Goal: Task Accomplishment & Management: Use online tool/utility

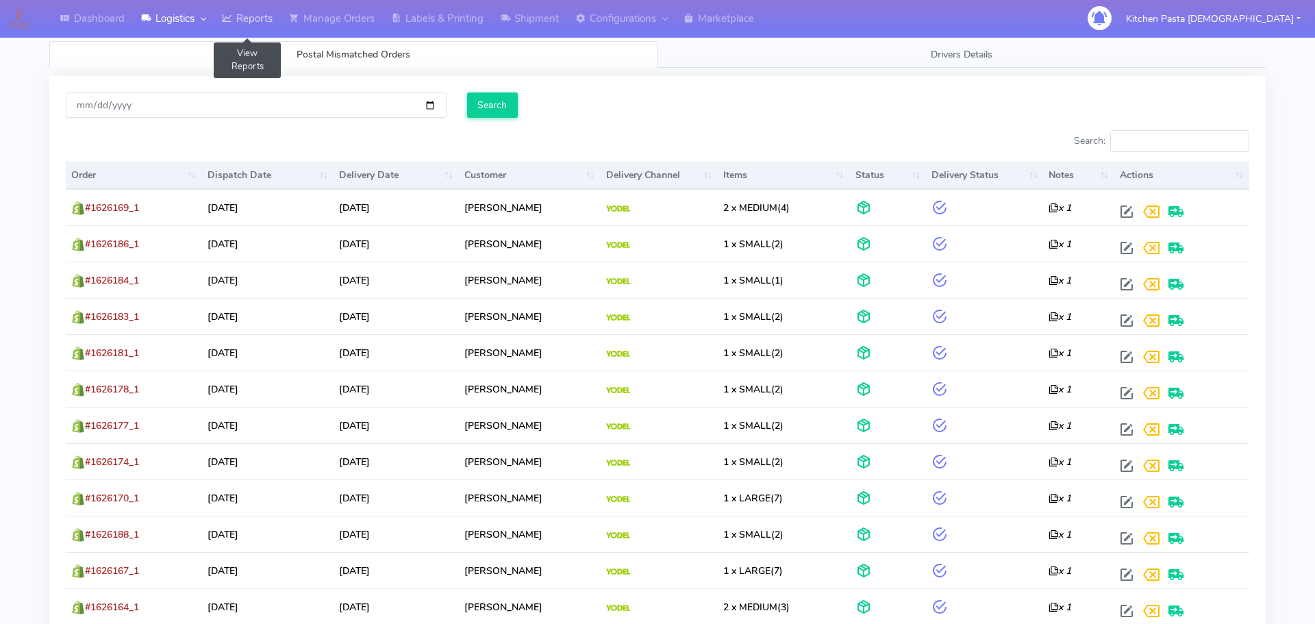
click at [255, 12] on link "Reports" at bounding box center [247, 19] width 67 height 38
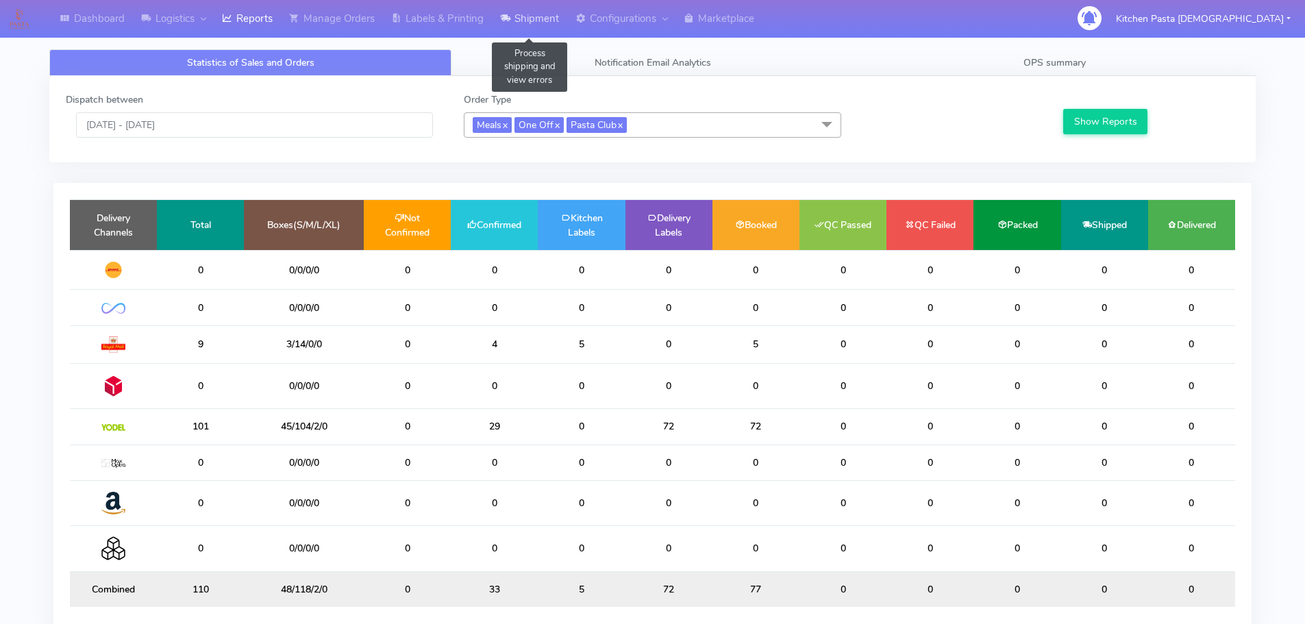
click at [521, 25] on link "Shipment" at bounding box center [529, 19] width 75 height 38
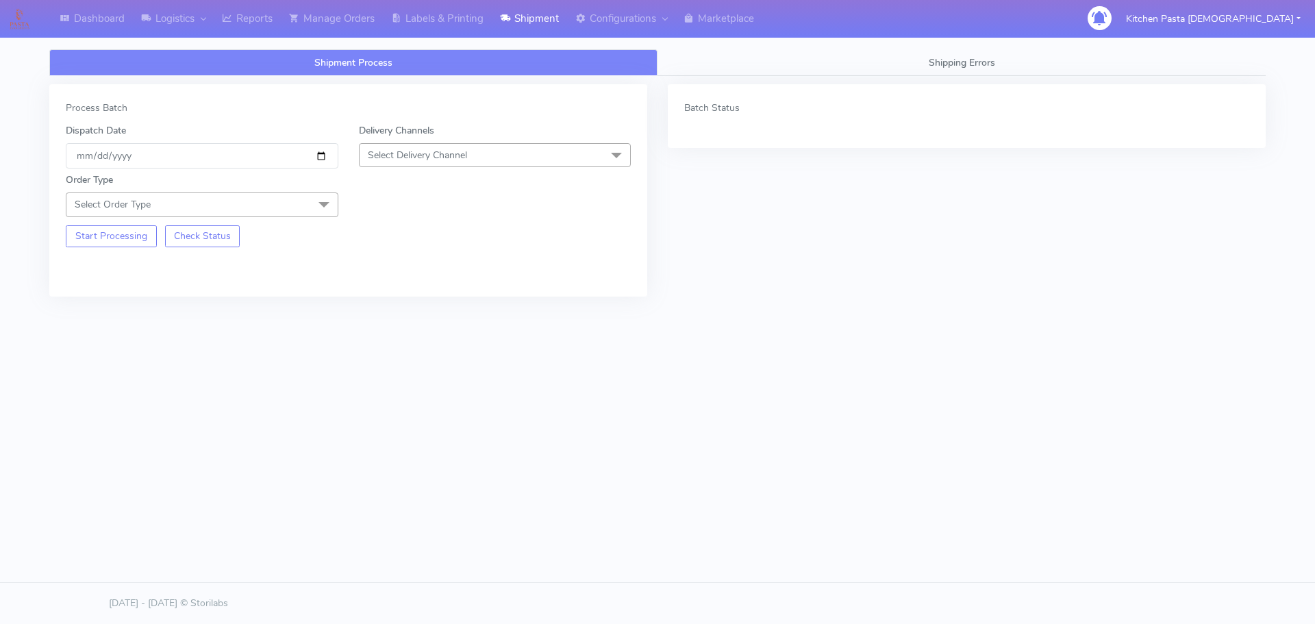
click at [491, 153] on span "Select Delivery Channel" at bounding box center [495, 155] width 273 height 24
click at [420, 309] on div "Yodel" at bounding box center [496, 309] width 258 height 14
click at [322, 201] on span at bounding box center [323, 206] width 27 height 26
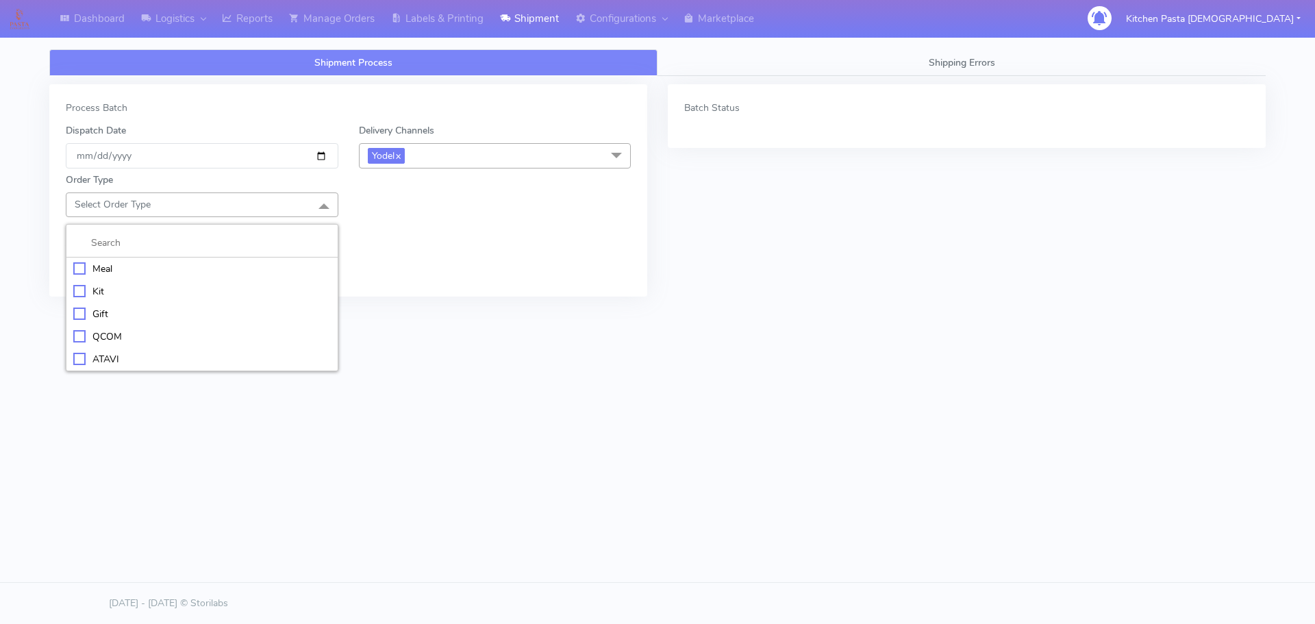
click at [182, 266] on div "Meal" at bounding box center [202, 269] width 258 height 14
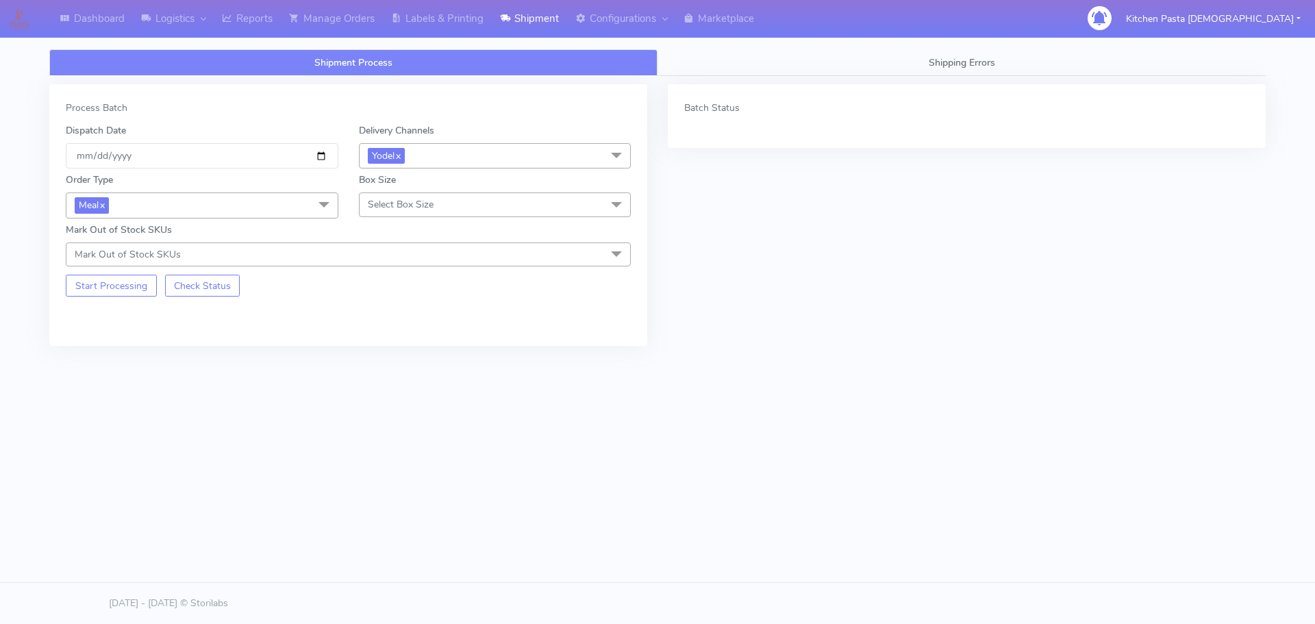
click at [379, 203] on span "Select Box Size" at bounding box center [401, 204] width 66 height 13
click at [405, 307] on div "Medium" at bounding box center [496, 314] width 258 height 14
click at [131, 282] on button "Start Processing" at bounding box center [111, 286] width 91 height 22
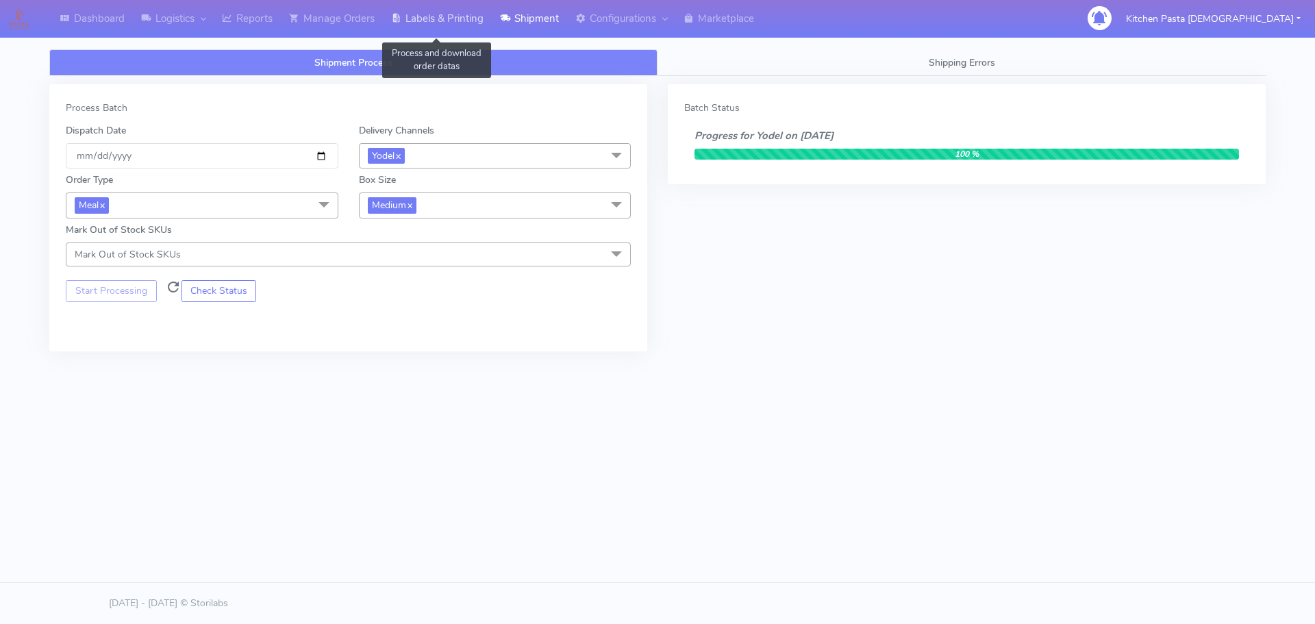
click at [432, 21] on link "Labels & Printing" at bounding box center [437, 19] width 109 height 38
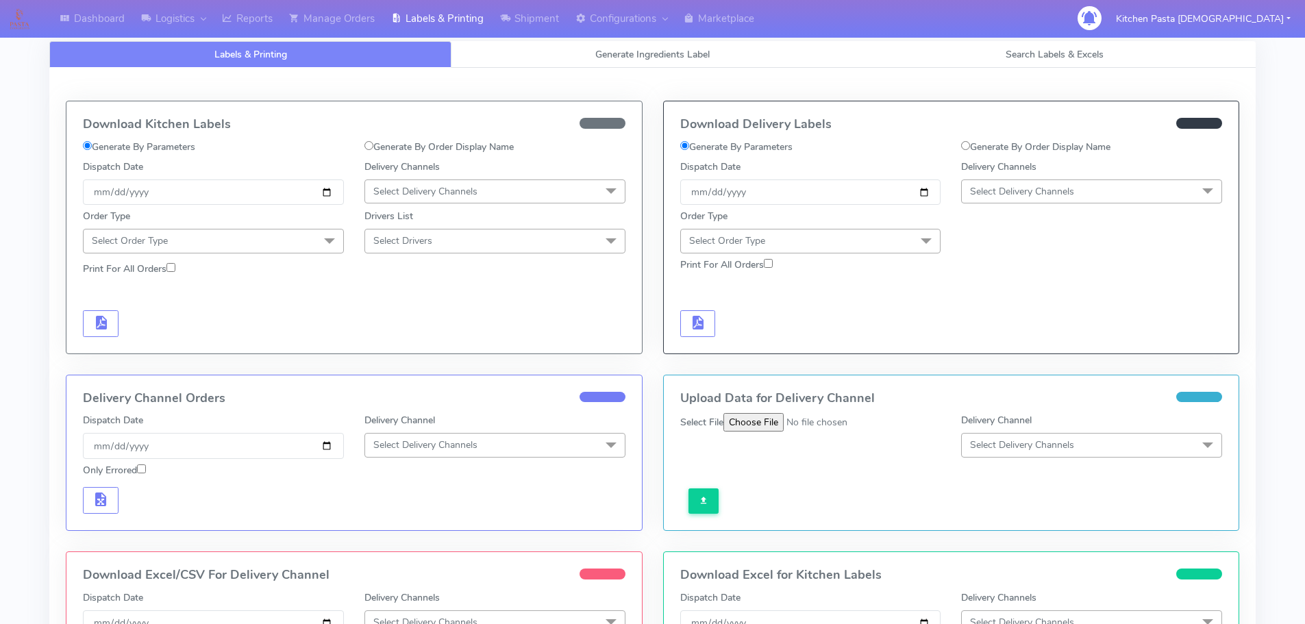
click at [1112, 184] on span "Select Delivery Channels" at bounding box center [1091, 191] width 261 height 24
drag, startPoint x: 986, startPoint y: 347, endPoint x: 934, endPoint y: 284, distance: 81.2
click at [987, 347] on div "Yodel" at bounding box center [1092, 345] width 246 height 14
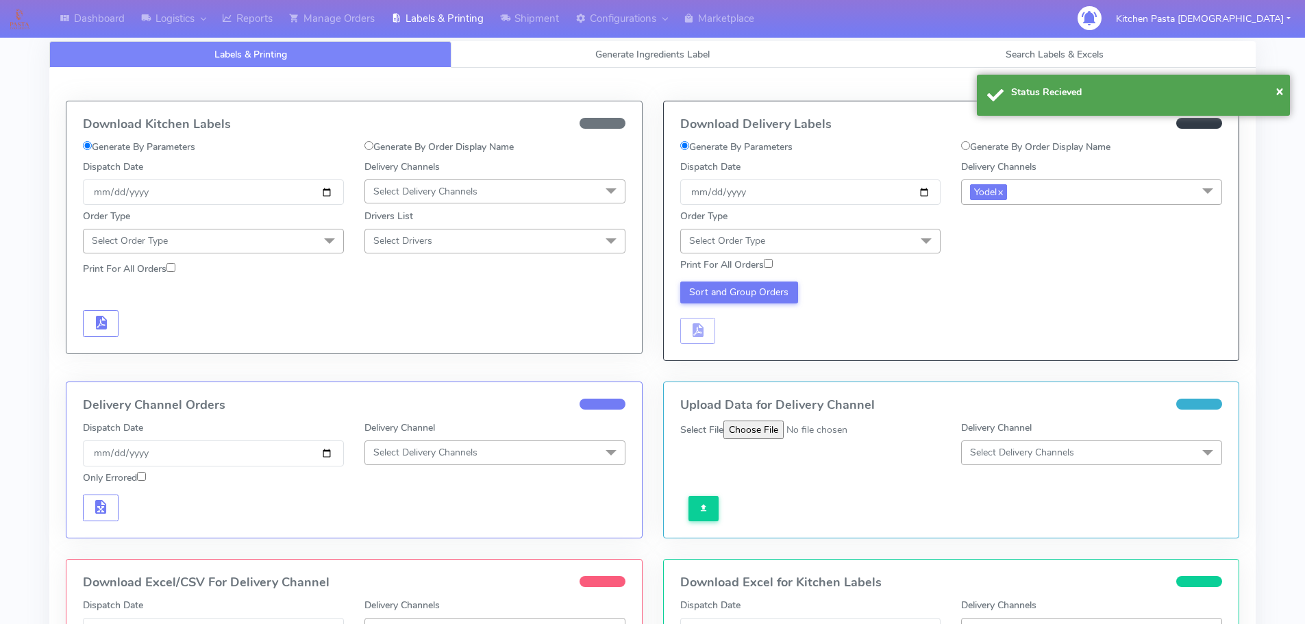
click at [901, 243] on span "Select Order Type" at bounding box center [810, 241] width 261 height 24
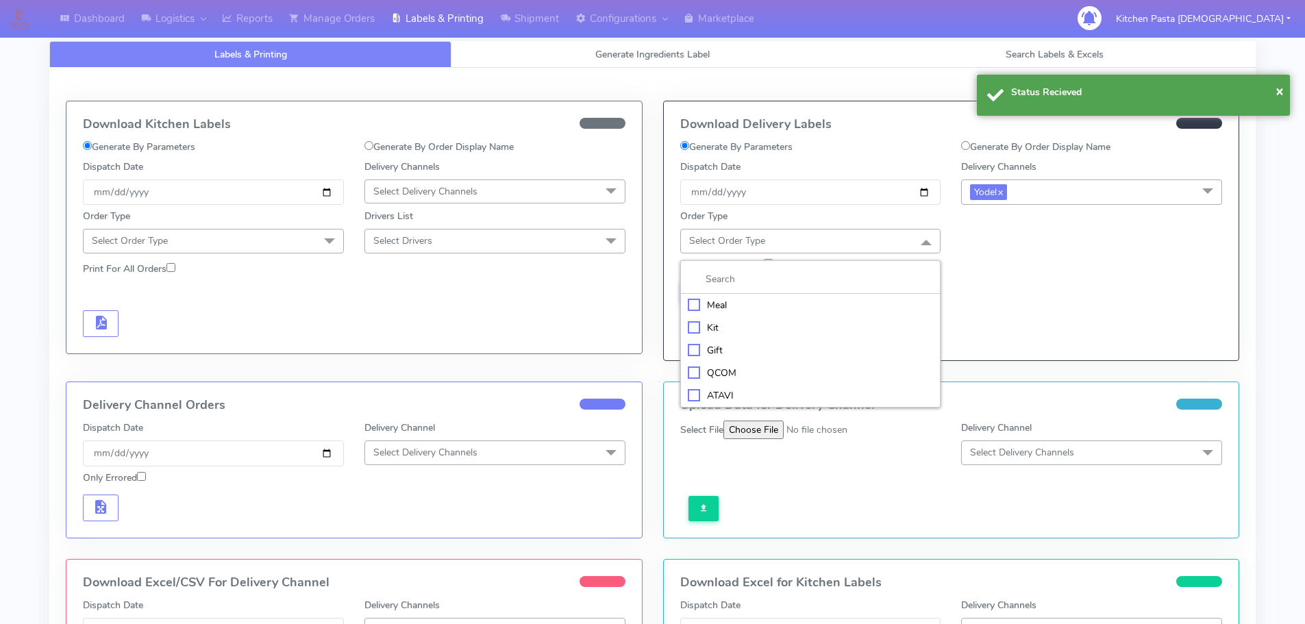
drag, startPoint x: 740, startPoint y: 309, endPoint x: 753, endPoint y: 308, distance: 13.0
click at [746, 309] on div "Meal" at bounding box center [811, 305] width 246 height 14
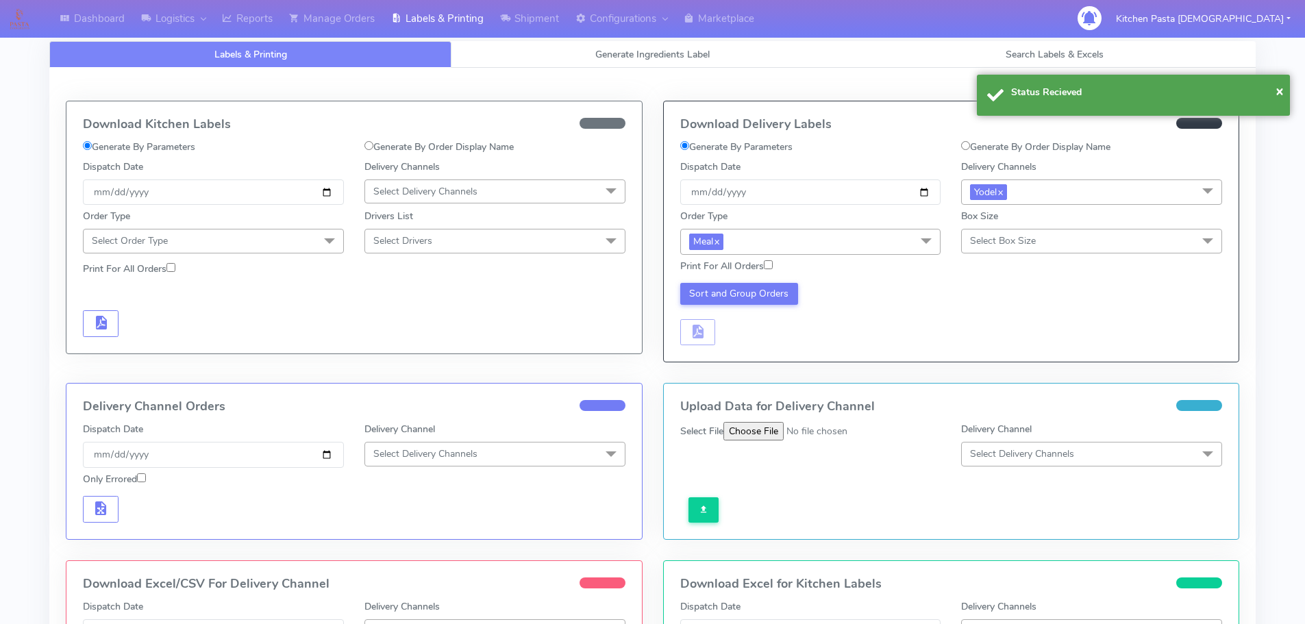
click at [1097, 244] on span "Select Box Size" at bounding box center [1091, 241] width 261 height 24
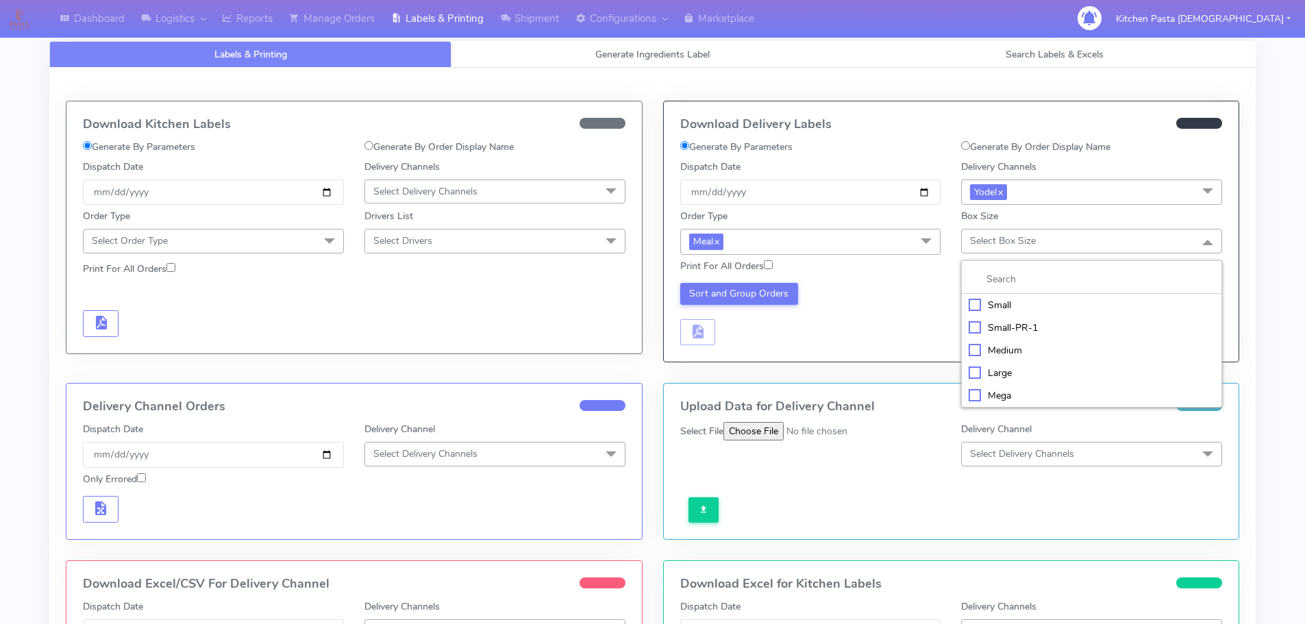
click at [1018, 350] on div "Medium" at bounding box center [1092, 350] width 246 height 14
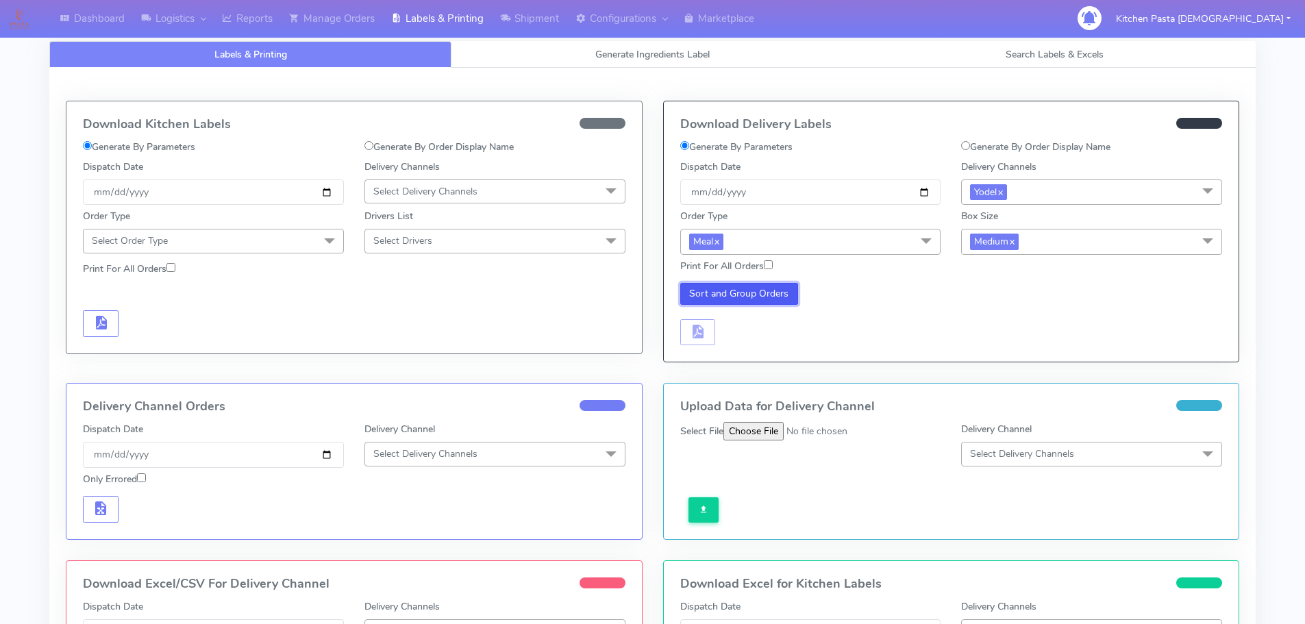
click at [758, 297] on button "Sort and Group Orders" at bounding box center [739, 294] width 119 height 22
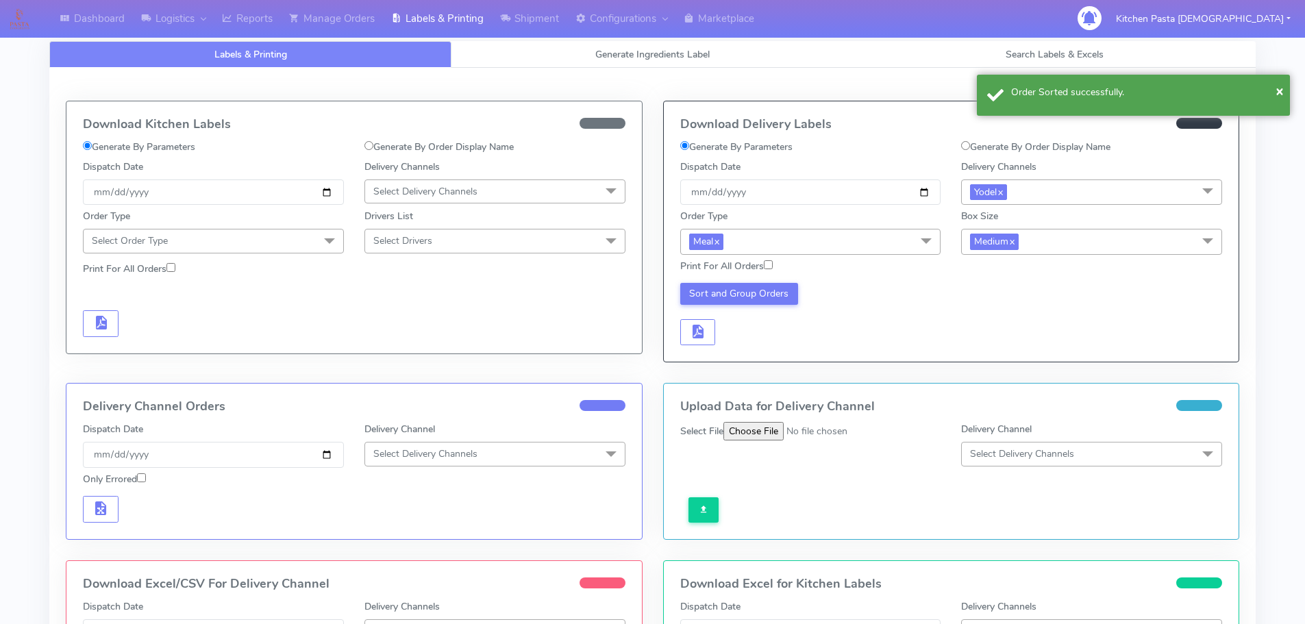
click at [721, 332] on div "Sort and Group Orders" at bounding box center [811, 314] width 282 height 63
click at [692, 328] on span "button" at bounding box center [697, 334] width 16 height 13
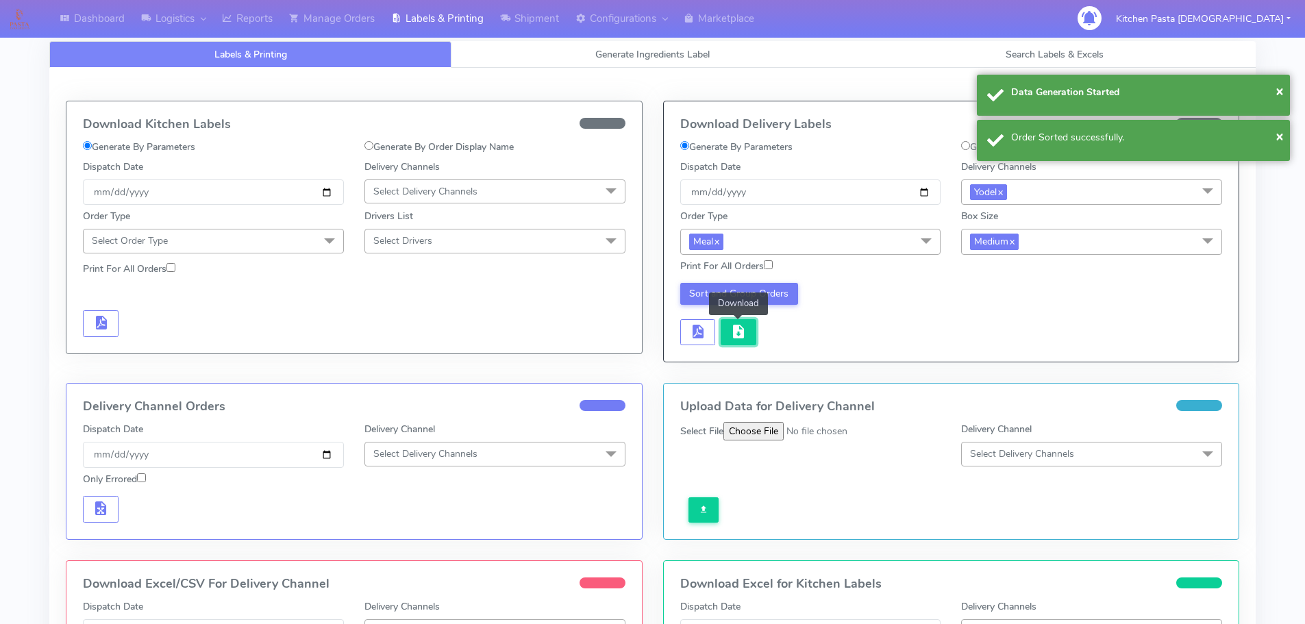
click at [739, 333] on span "button" at bounding box center [738, 334] width 16 height 13
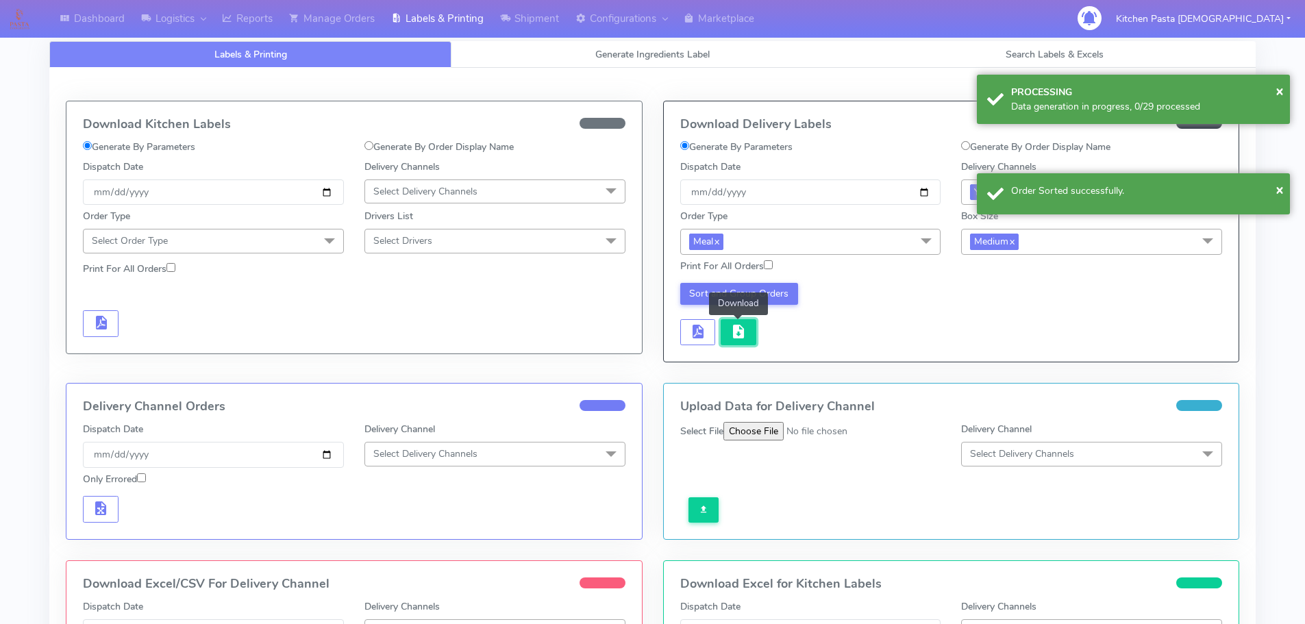
click at [749, 335] on button "button" at bounding box center [739, 332] width 36 height 27
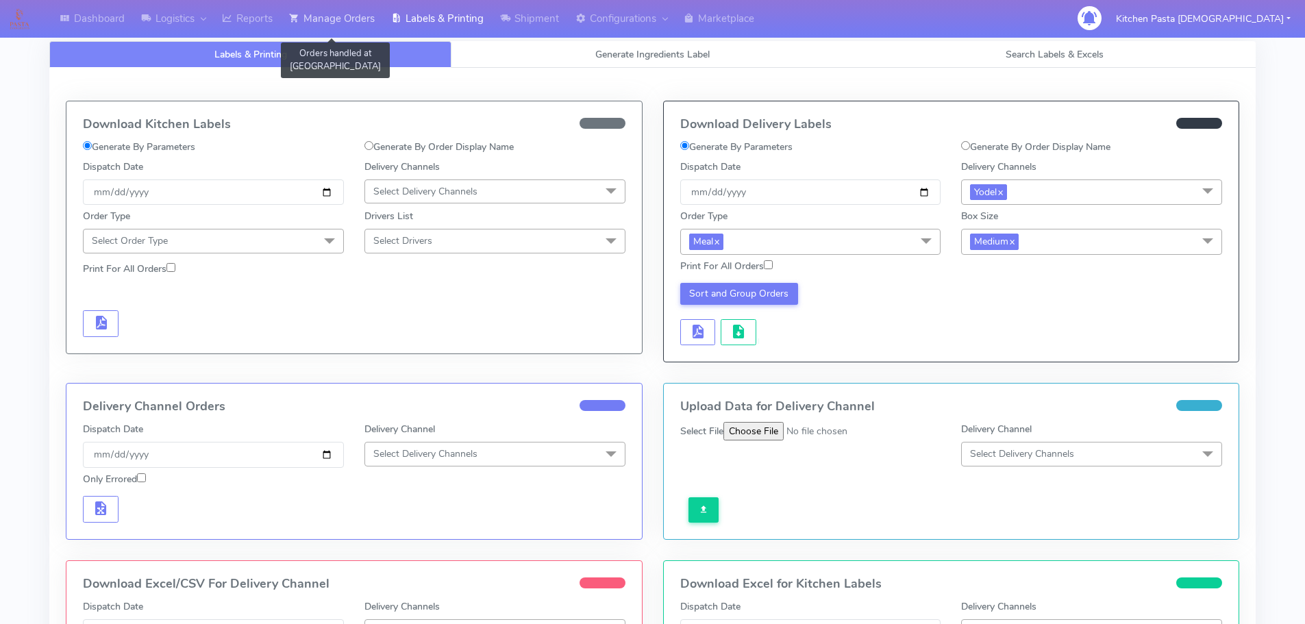
click at [308, 21] on link "Manage Orders" at bounding box center [332, 19] width 102 height 38
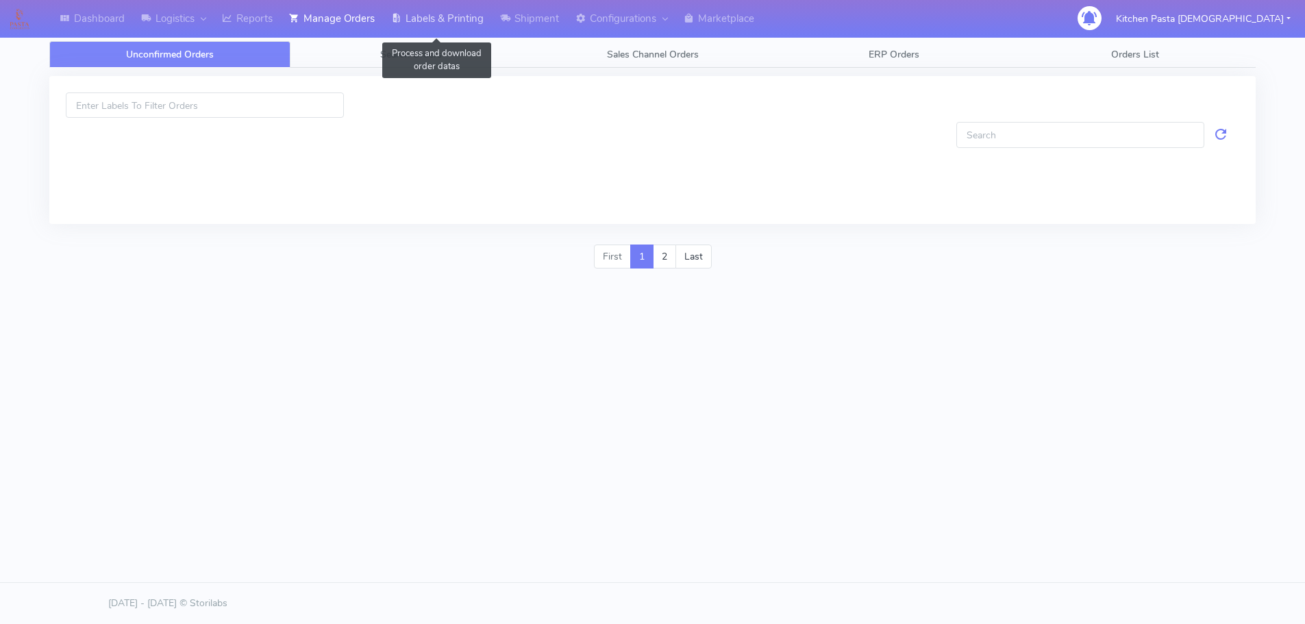
click at [425, 17] on link "Labels & Printing" at bounding box center [437, 19] width 109 height 38
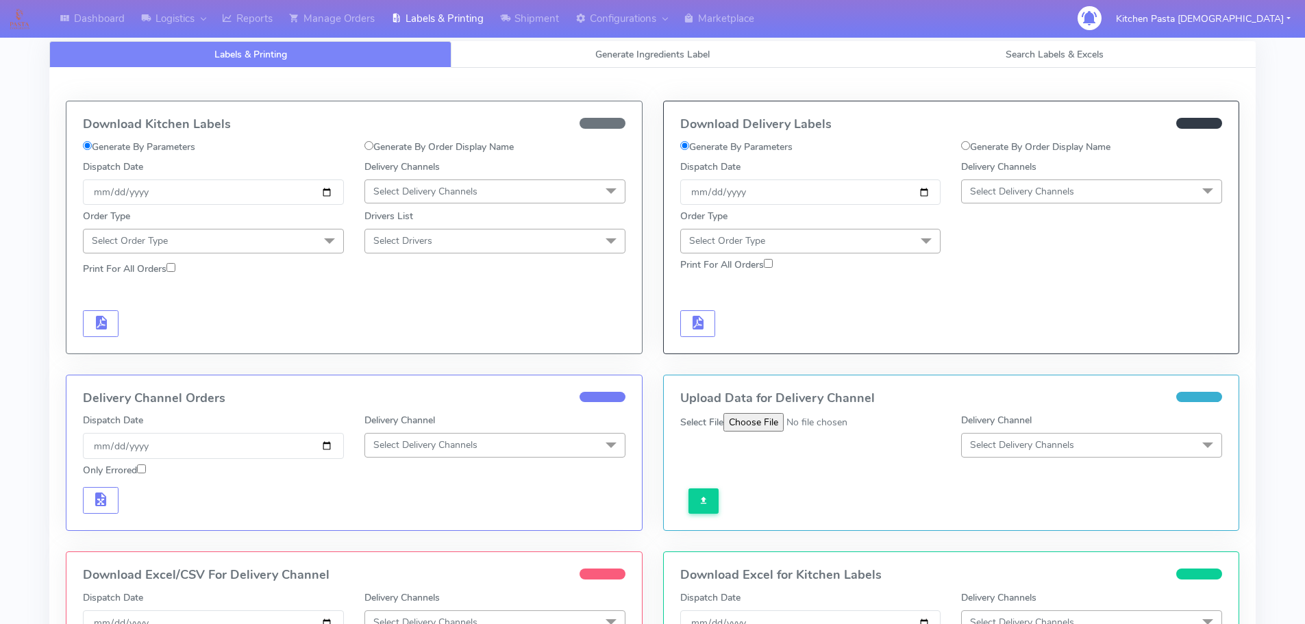
click at [410, 197] on span "Select Delivery Channels" at bounding box center [425, 191] width 104 height 13
click at [424, 305] on div "Royal Mail" at bounding box center [495, 300] width 246 height 14
click at [325, 249] on span at bounding box center [329, 242] width 27 height 26
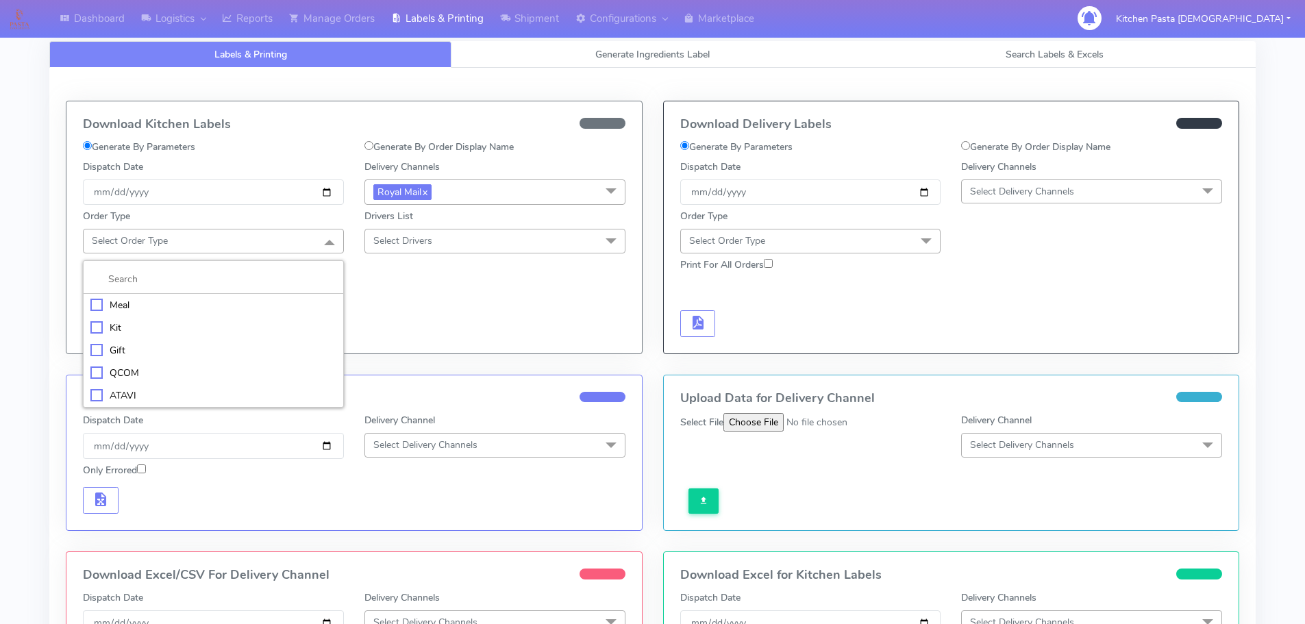
click at [232, 303] on div "Meal" at bounding box center [213, 305] width 246 height 14
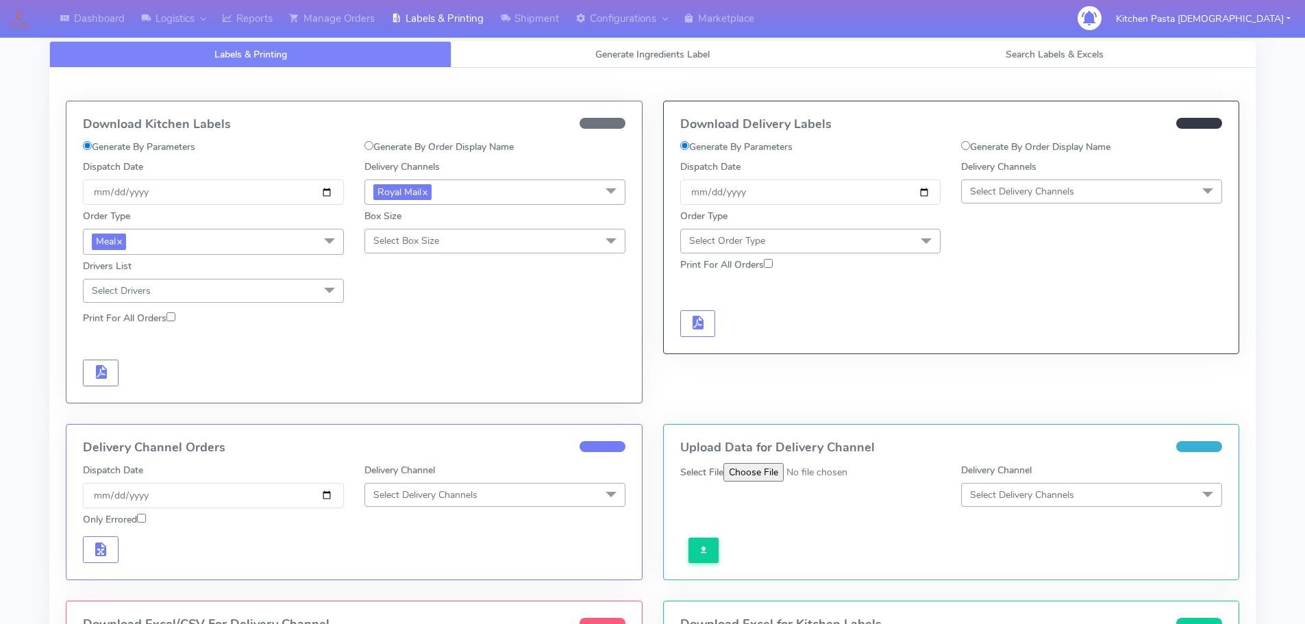
drag, startPoint x: 388, startPoint y: 243, endPoint x: 365, endPoint y: 297, distance: 58.0
click at [388, 243] on span "Select Box Size" at bounding box center [406, 240] width 66 height 13
click at [386, 347] on div "Medium" at bounding box center [495, 350] width 246 height 14
click at [106, 369] on span "button" at bounding box center [100, 375] width 16 height 13
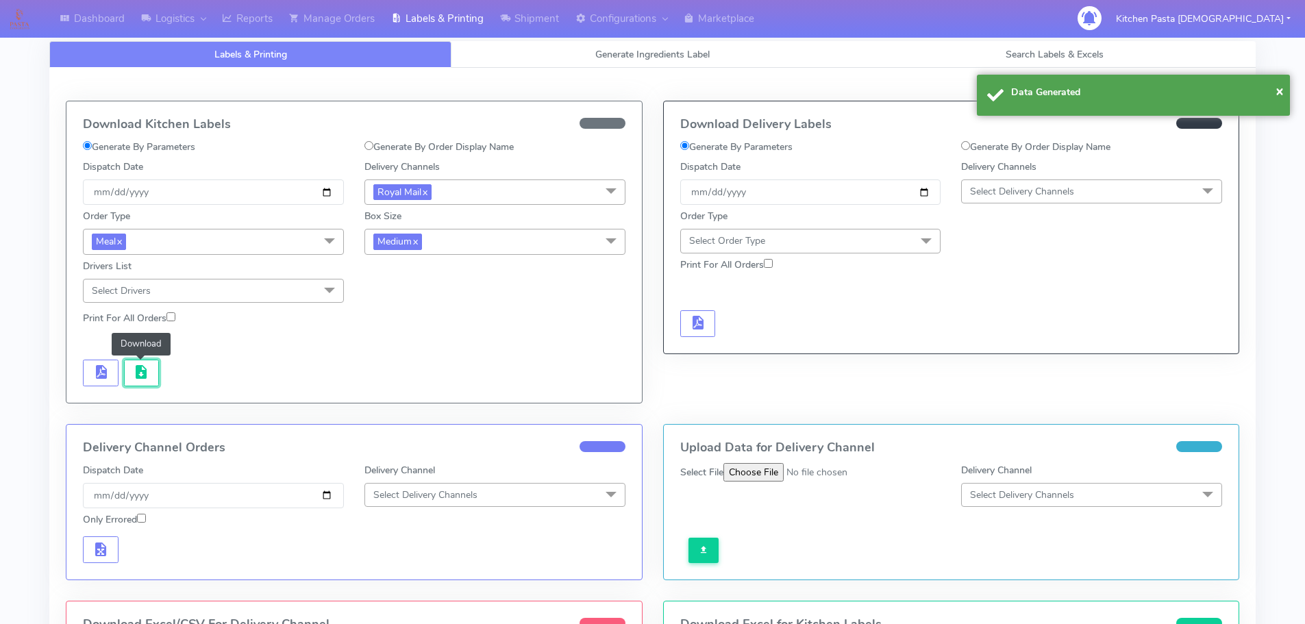
click at [136, 371] on span "button" at bounding box center [141, 375] width 16 height 13
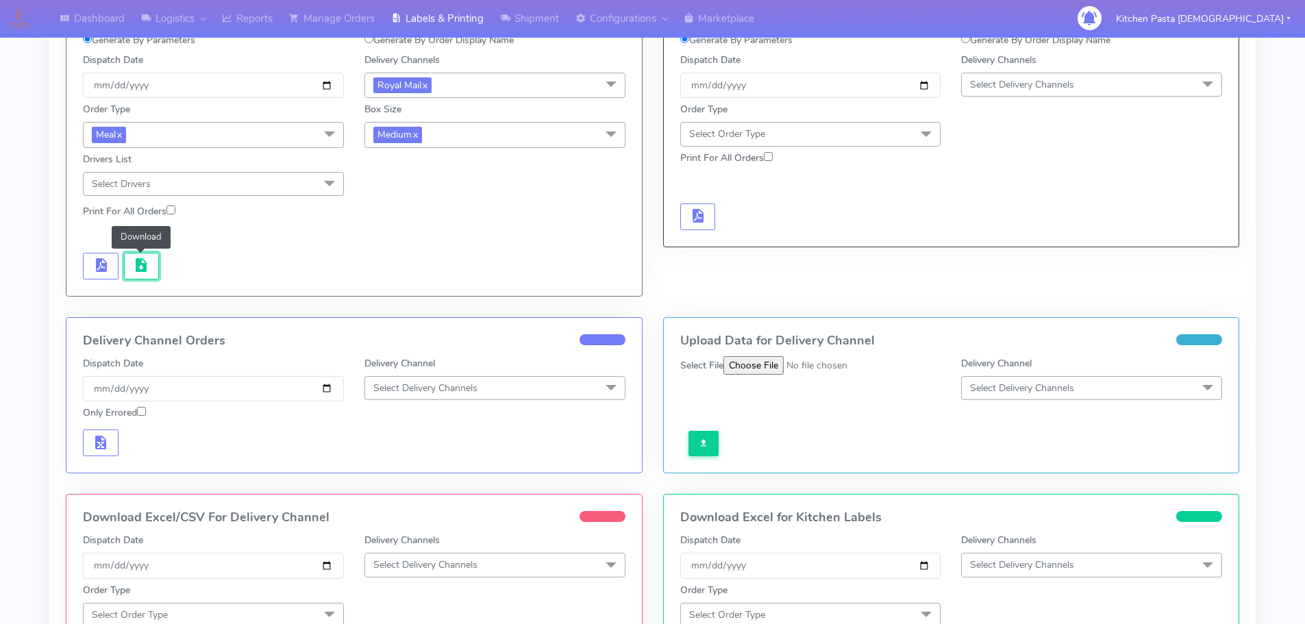
scroll to position [274, 0]
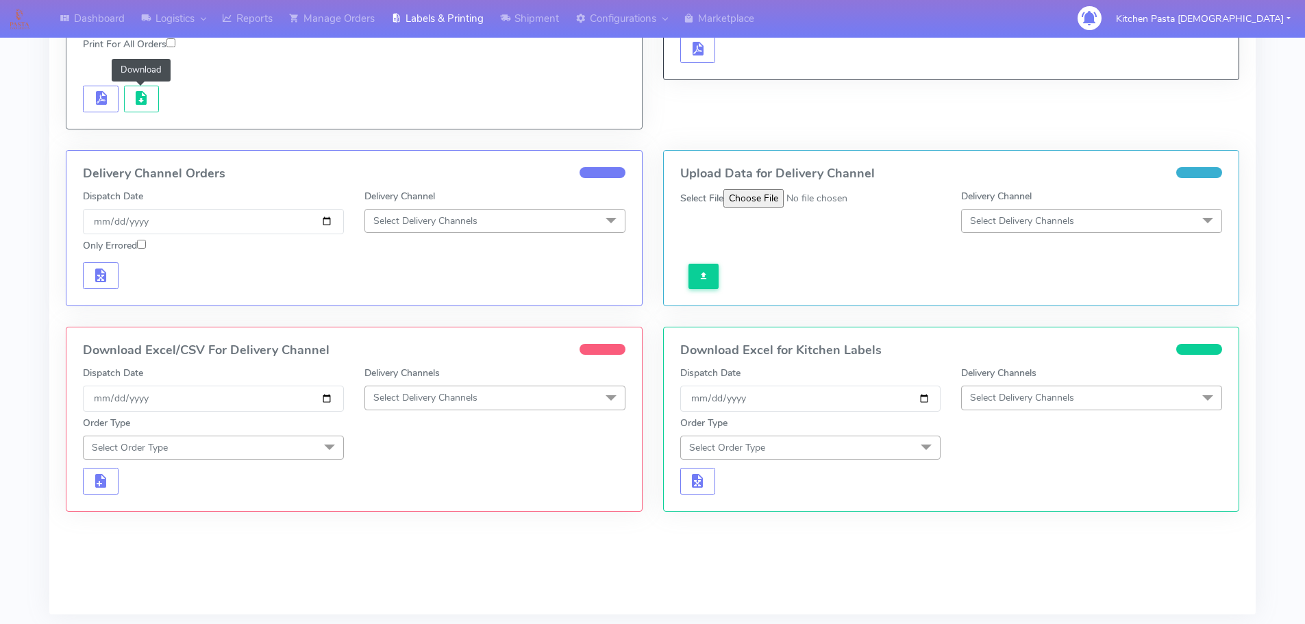
click at [461, 392] on span "Select Delivery Channels" at bounding box center [425, 397] width 104 height 13
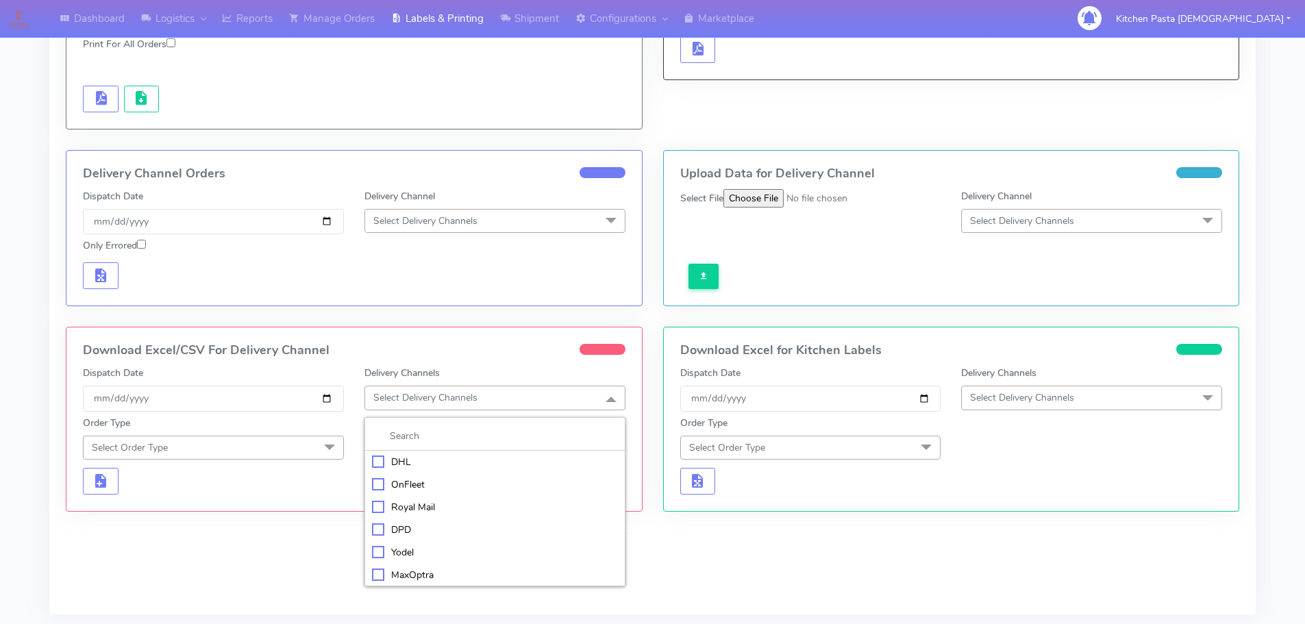
click at [403, 506] on div "Royal Mail" at bounding box center [495, 507] width 246 height 14
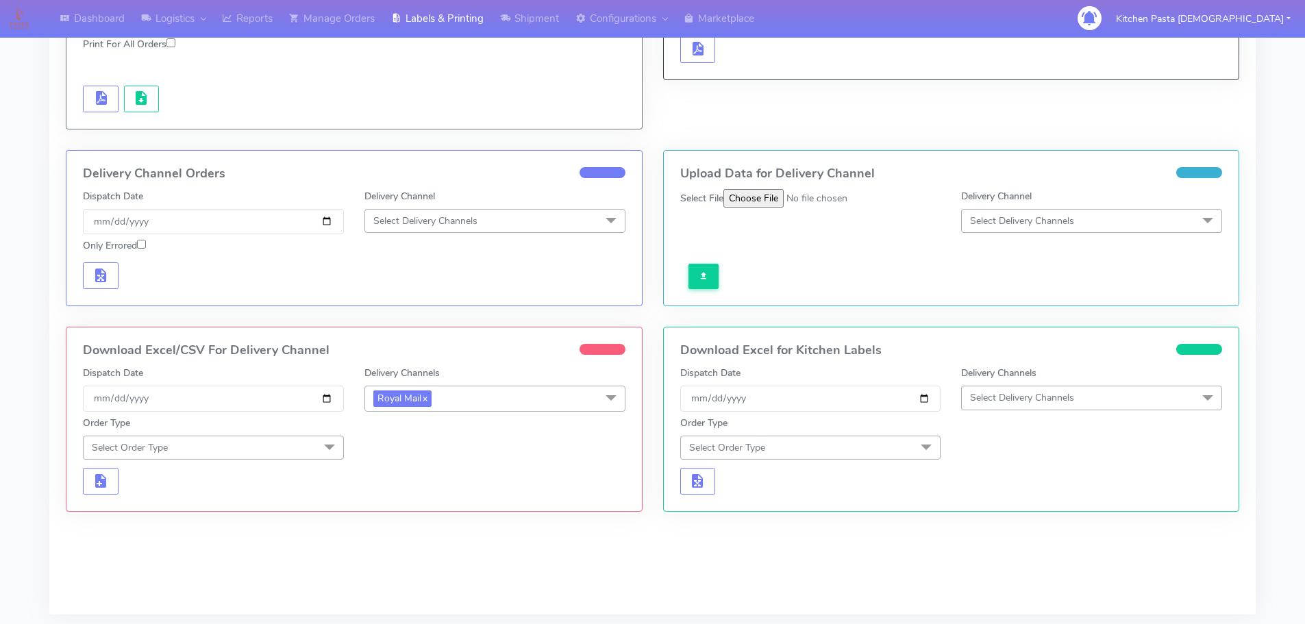
click at [309, 442] on span "Select Order Type" at bounding box center [213, 448] width 261 height 24
drag, startPoint x: 216, startPoint y: 514, endPoint x: 238, endPoint y: 499, distance: 27.0
click at [221, 512] on div "Meal" at bounding box center [213, 511] width 246 height 14
click at [437, 446] on span "Select Box Size" at bounding box center [406, 447] width 66 height 13
drag, startPoint x: 409, startPoint y: 556, endPoint x: 375, endPoint y: 551, distance: 34.6
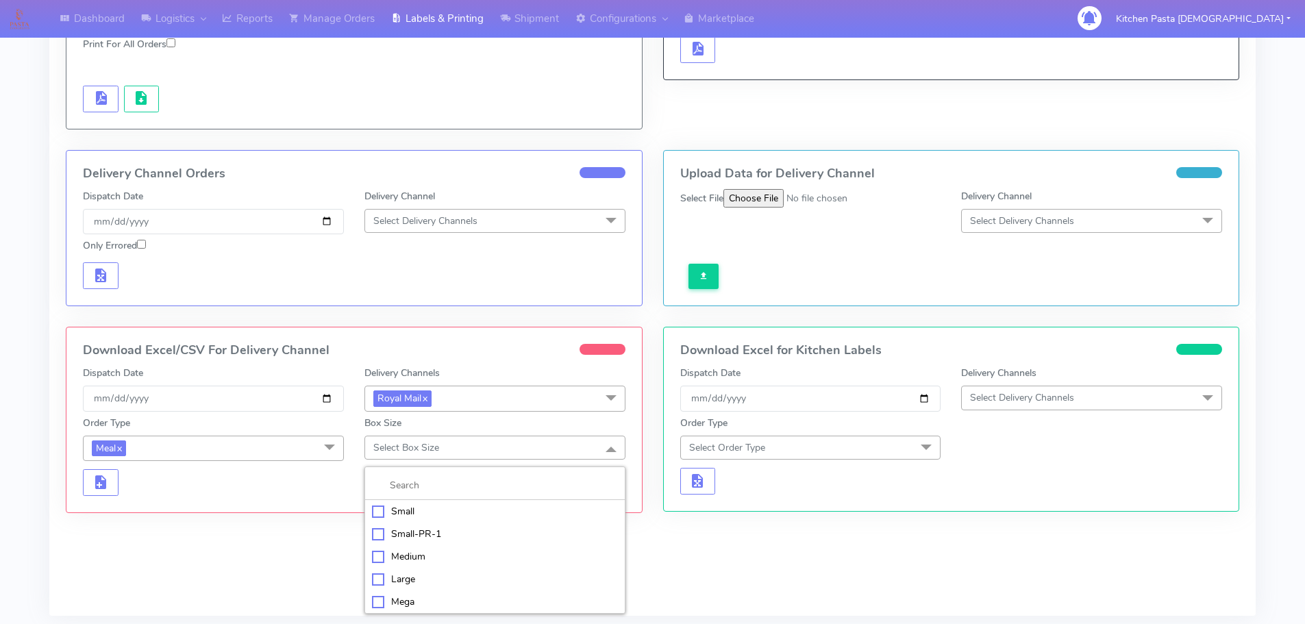
click at [410, 556] on div "Medium" at bounding box center [495, 556] width 246 height 14
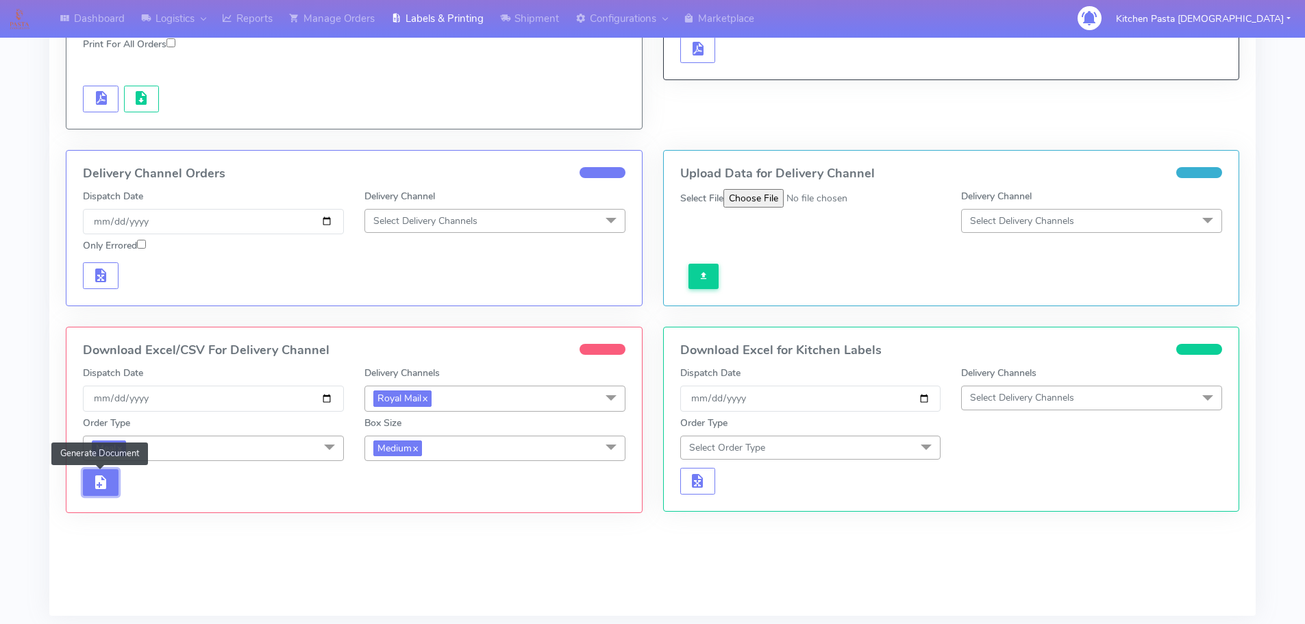
click at [99, 486] on span "button" at bounding box center [100, 485] width 16 height 13
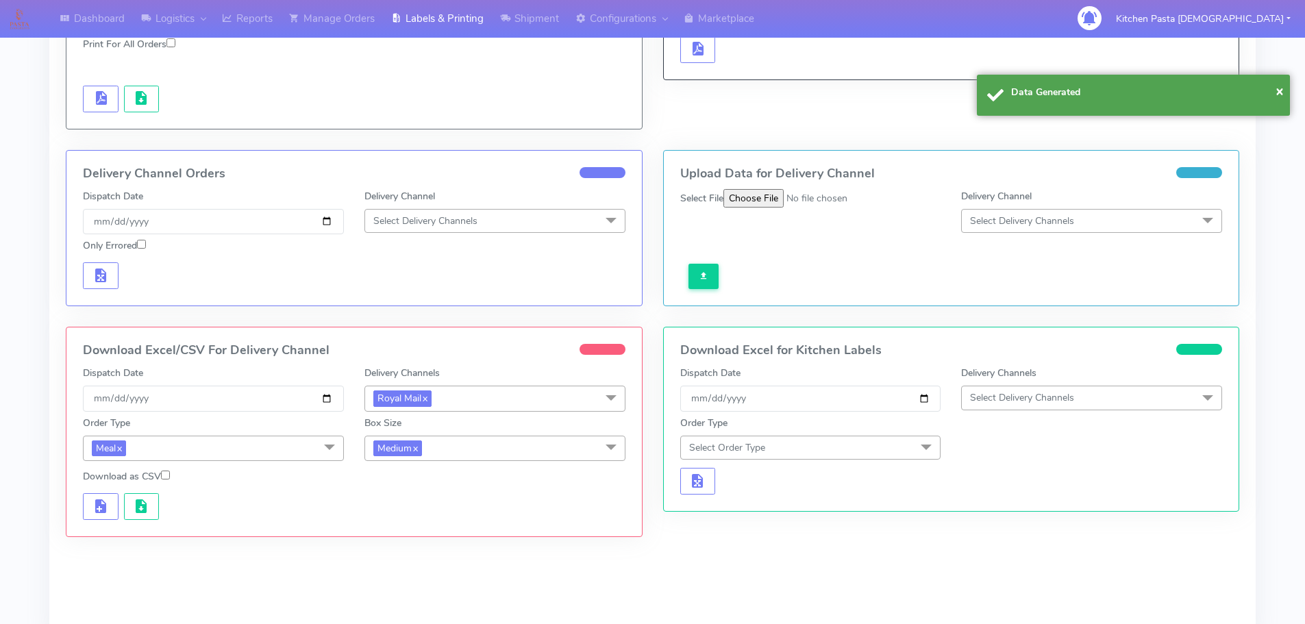
click at [127, 492] on div at bounding box center [354, 504] width 563 height 31
click at [130, 495] on button "button" at bounding box center [142, 506] width 36 height 27
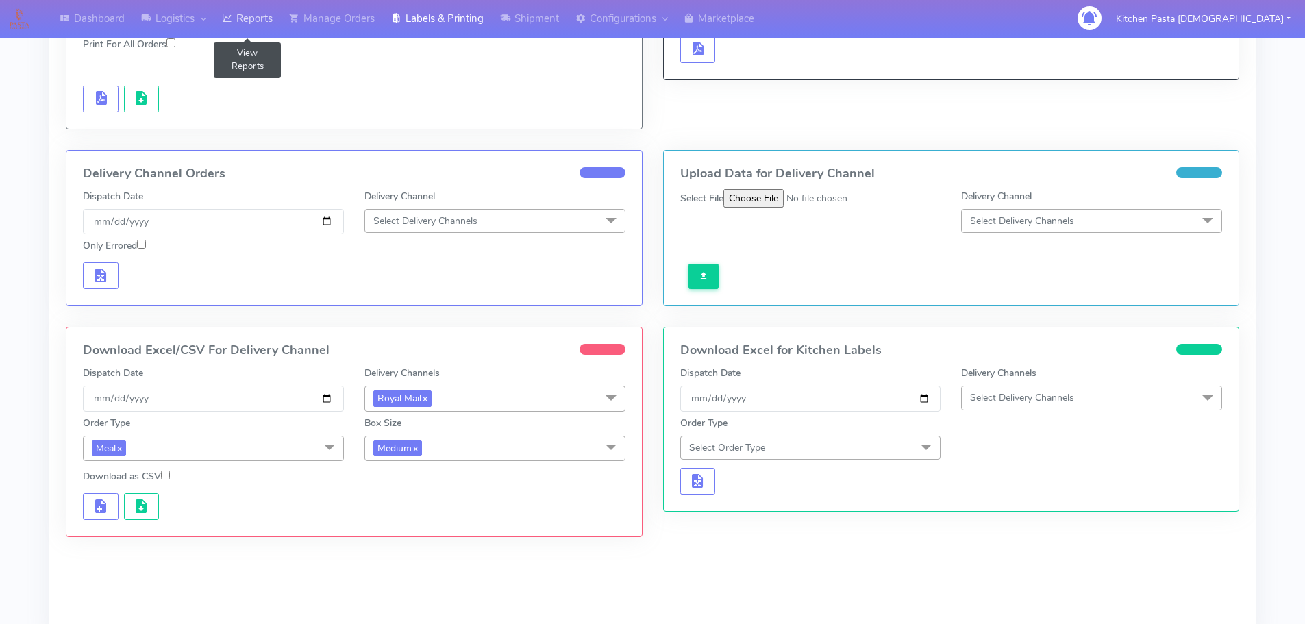
click at [266, 27] on link "Reports" at bounding box center [247, 19] width 67 height 38
